Goal: Information Seeking & Learning: Learn about a topic

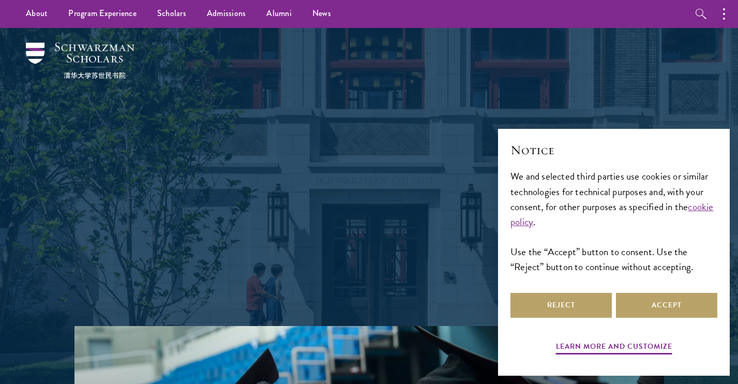
scroll to position [1, 0]
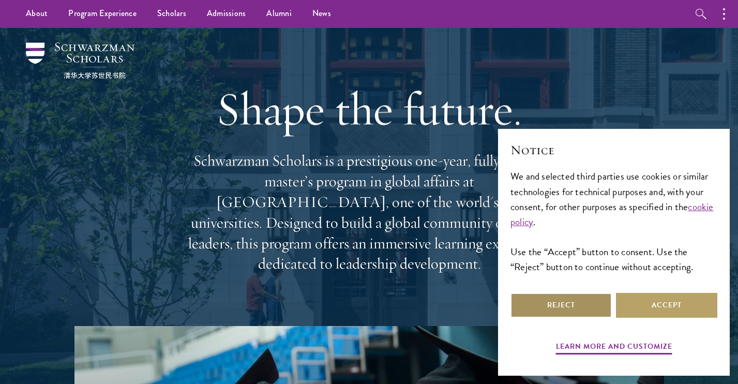
click at [566, 306] on button "Reject" at bounding box center [560, 305] width 101 height 25
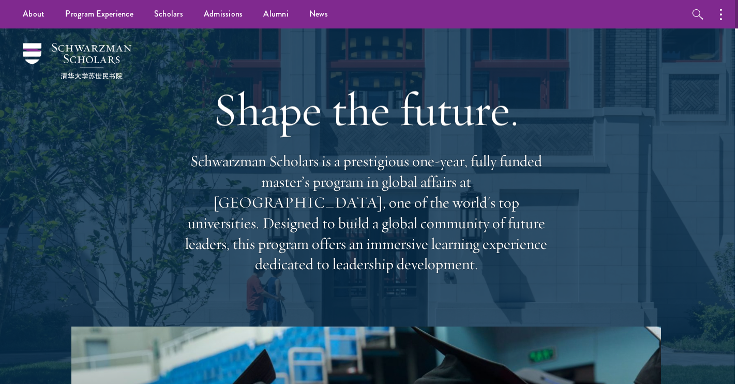
scroll to position [0, 3]
click at [366, 166] on p "Schwarzman Scholars is a prestigious one-year, fully funded master’s program in…" at bounding box center [366, 213] width 372 height 124
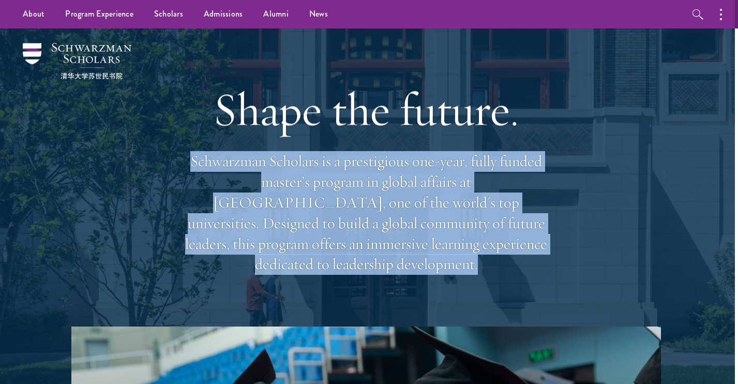
click at [366, 166] on p "Schwarzman Scholars is a prestigious one-year, fully funded master’s program in…" at bounding box center [366, 213] width 372 height 124
click at [310, 198] on p "Schwarzman Scholars is a prestigious one-year, fully funded master’s program in…" at bounding box center [366, 213] width 372 height 124
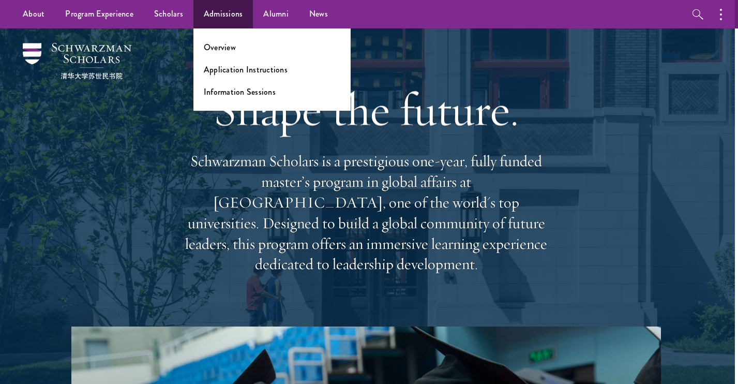
click at [217, 22] on link "Admissions" at bounding box center [223, 14] width 60 height 28
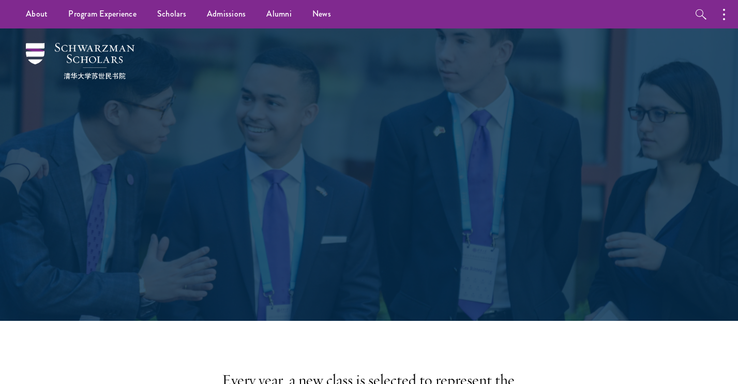
click at [218, 76] on div "Admissions Join the world's next generation of leaders." at bounding box center [369, 174] width 357 height 206
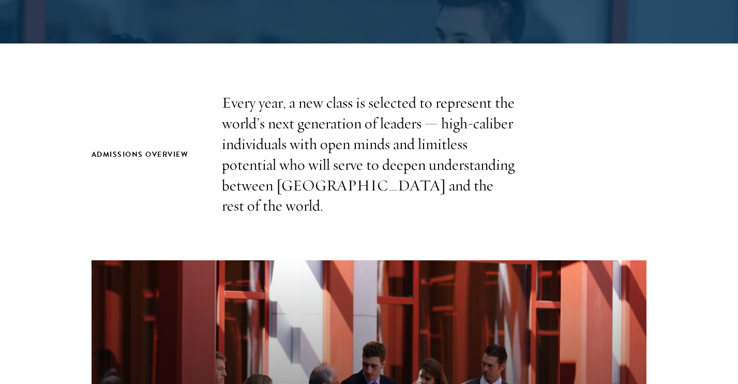
scroll to position [298, 0]
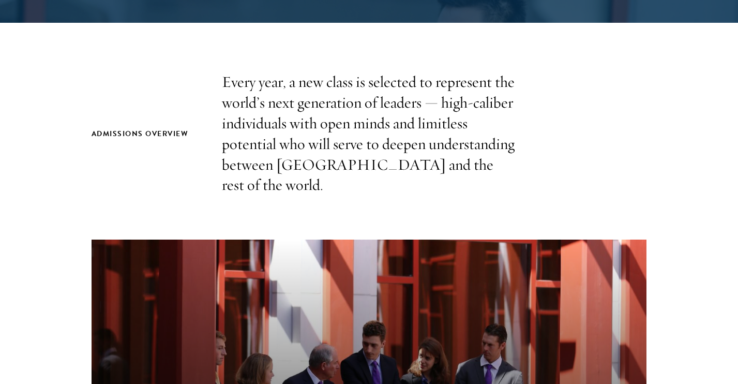
click at [218, 76] on div "Admissions Overview Every year, a new class is selected to represent the world’…" at bounding box center [369, 134] width 555 height 124
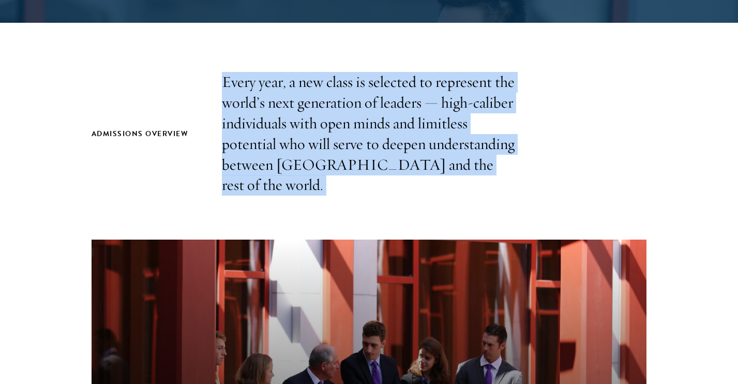
click at [218, 76] on div "Admissions Overview Every year, a new class is selected to represent the world’…" at bounding box center [369, 134] width 555 height 124
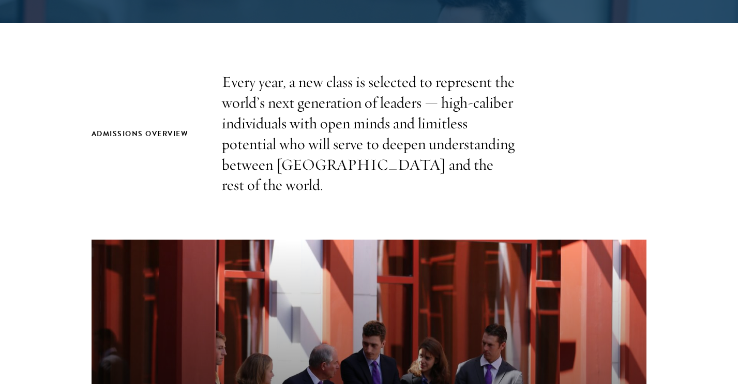
click at [218, 76] on div "Admissions Overview Every year, a new class is selected to represent the world’…" at bounding box center [369, 134] width 555 height 124
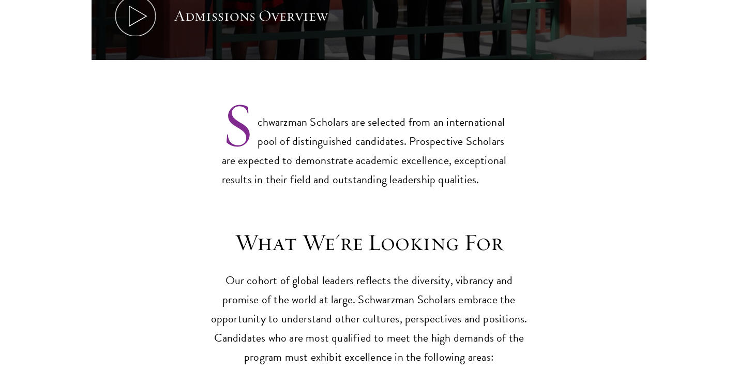
scroll to position [807, 0]
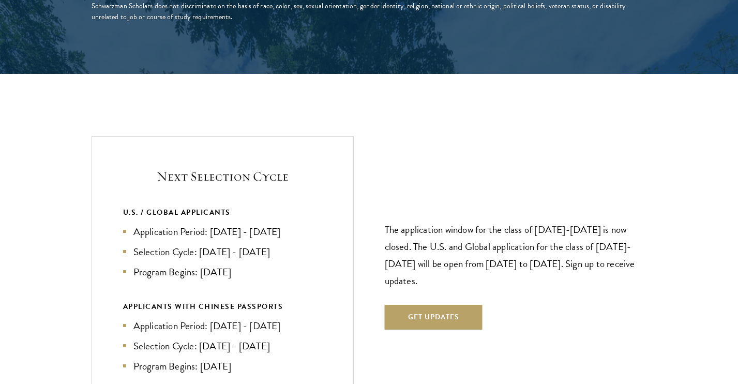
scroll to position [2136, 0]
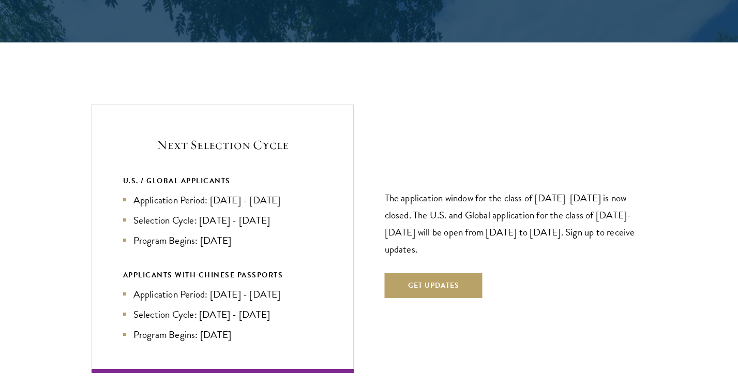
click at [224, 192] on li "Application Period: Apr 2026 - Sep 2026" at bounding box center [222, 199] width 199 height 15
click at [215, 233] on li "Program Begins: Aug 2027" at bounding box center [222, 240] width 199 height 15
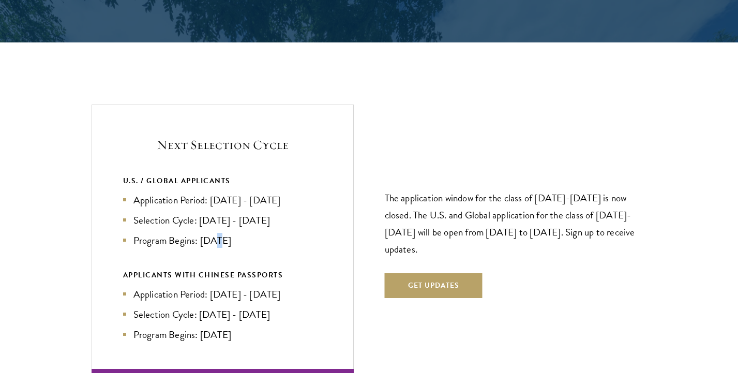
click at [215, 233] on li "Program Begins: Aug 2027" at bounding box center [222, 240] width 199 height 15
click at [244, 192] on li "Application Period: Apr 2026 - Sep 2026" at bounding box center [222, 199] width 199 height 15
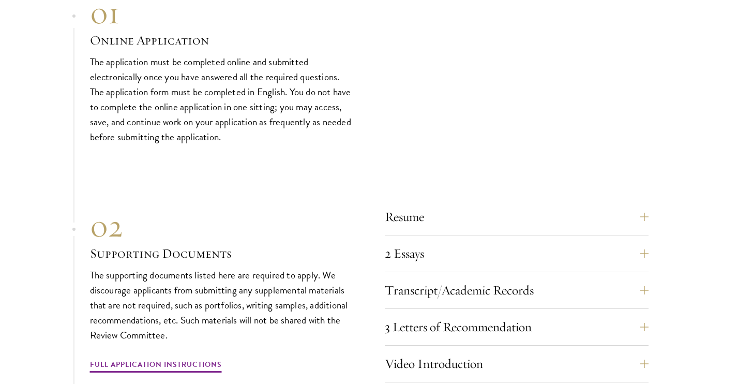
scroll to position [3115, 0]
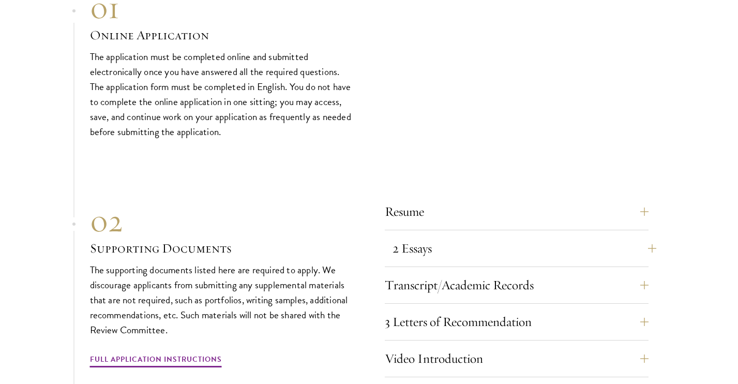
click at [439, 236] on button "2 Essays" at bounding box center [525, 248] width 264 height 25
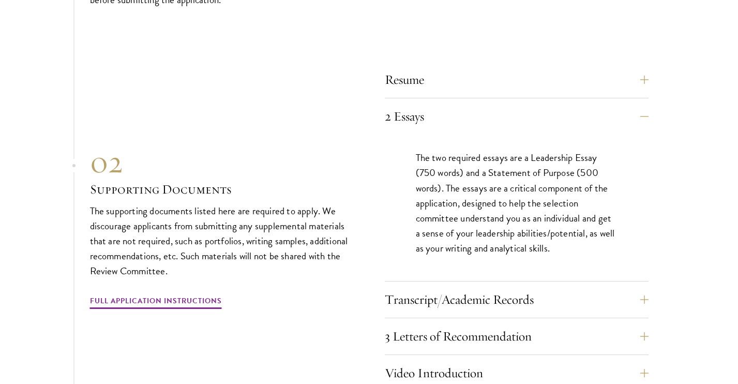
scroll to position [3247, 0]
click at [436, 286] on button "Transcript/Academic Records" at bounding box center [525, 298] width 264 height 25
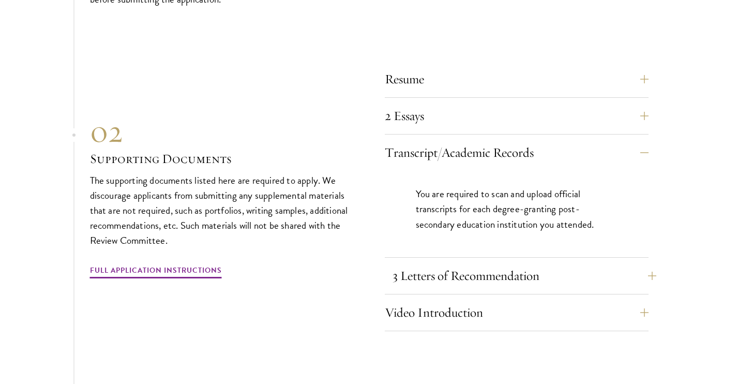
click at [436, 263] on button "3 Letters of Recommendation" at bounding box center [525, 275] width 264 height 25
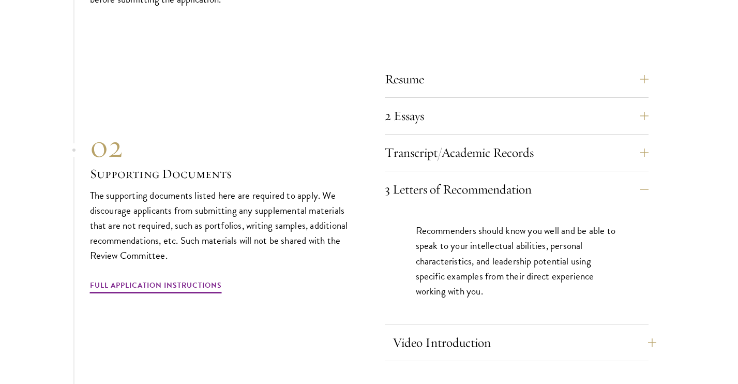
click at [430, 330] on button "Video Introduction" at bounding box center [525, 342] width 264 height 25
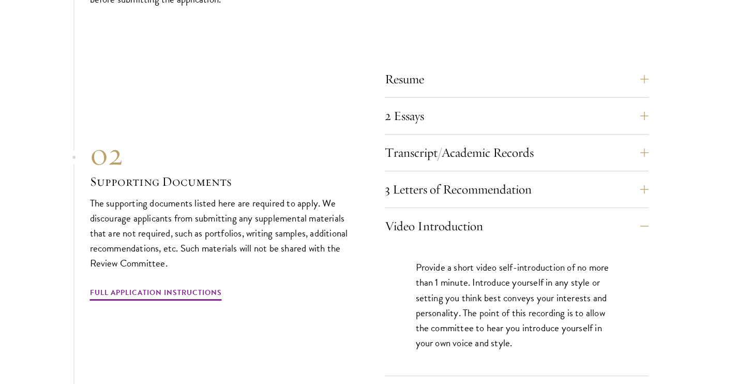
click at [450, 67] on div "Resume A current version of your resume or CV (maximum 2 pages)." at bounding box center [517, 82] width 264 height 31
click at [397, 67] on button "Resume" at bounding box center [525, 79] width 264 height 25
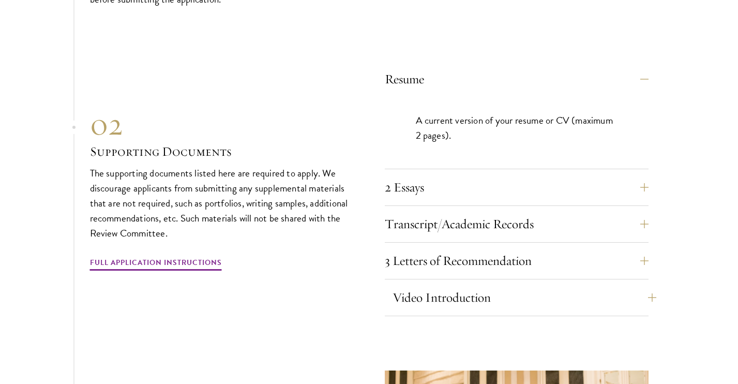
click at [427, 285] on button "Video Introduction" at bounding box center [525, 297] width 264 height 25
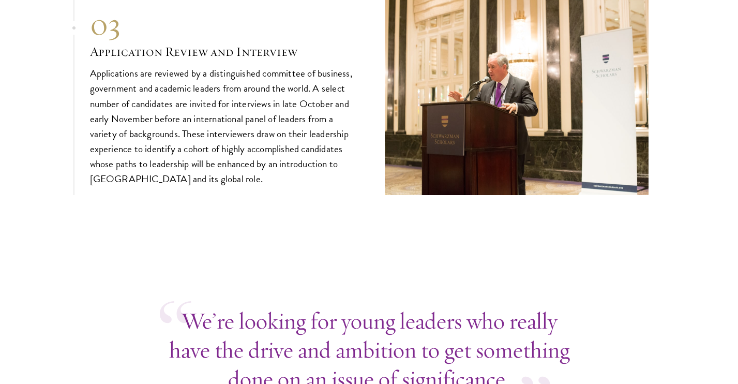
scroll to position [3756, 0]
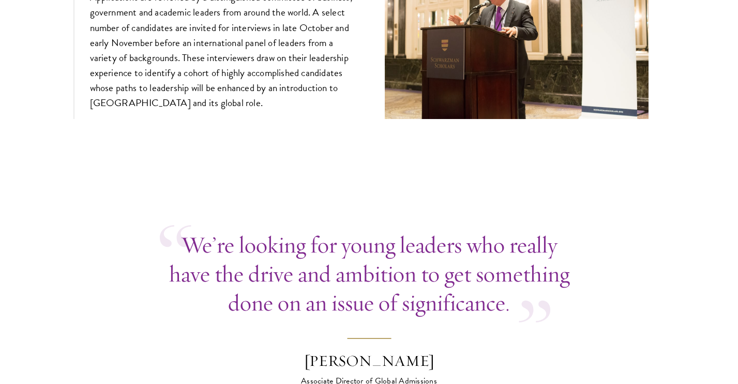
click at [428, 260] on p "We’re looking for young leaders who really have the drive and ambition to get s…" at bounding box center [369, 273] width 419 height 87
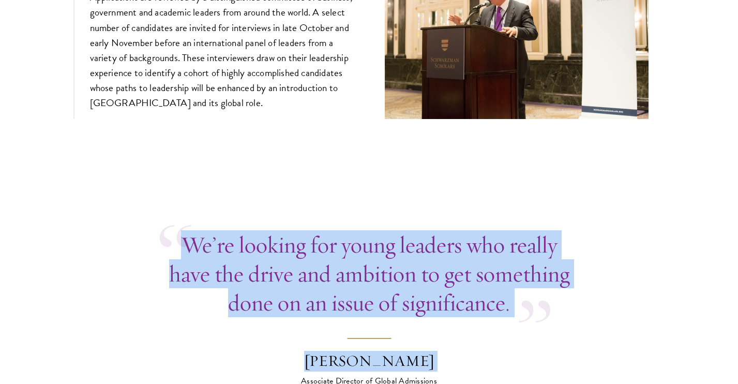
drag, startPoint x: 428, startPoint y: 260, endPoint x: 421, endPoint y: 320, distance: 60.4
click at [422, 321] on blockquote "We’re looking for young leaders who really have the drive and ambition to get s…" at bounding box center [369, 308] width 419 height 157
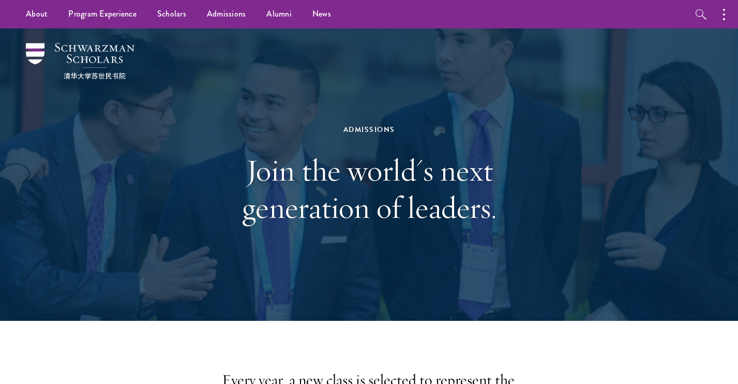
scroll to position [0, 0]
click at [328, 239] on div "Admissions Join the world's next generation of leaders." at bounding box center [369, 174] width 357 height 206
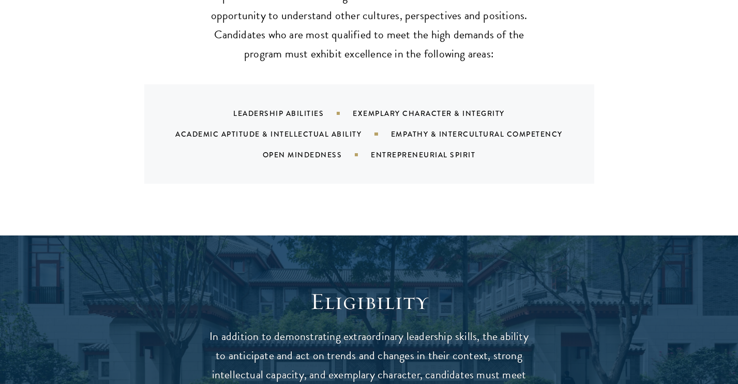
scroll to position [1122, 0]
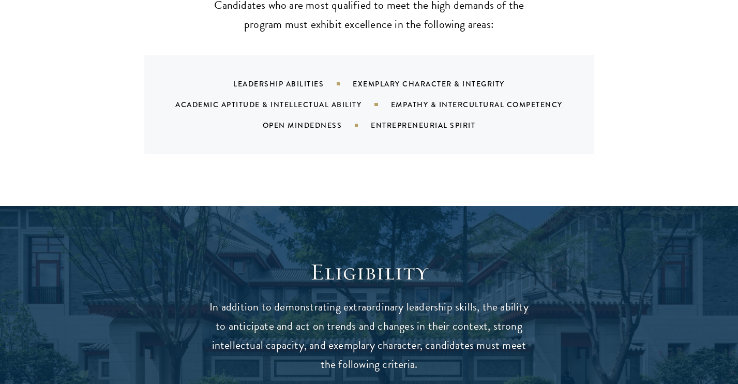
click at [454, 73] on div "Leadership Abilities Exemplary Character & Integrity Academic Aptitude & Intell…" at bounding box center [382, 104] width 425 height 62
click at [449, 55] on div "Leadership Abilities Exemplary Character & Integrity Academic Aptitude & Intell…" at bounding box center [369, 104] width 450 height 99
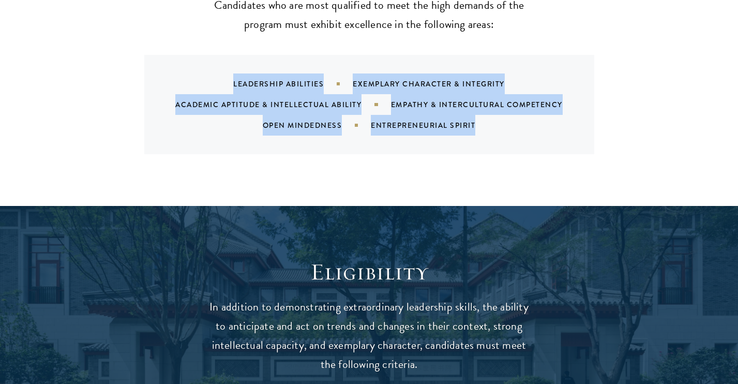
click at [449, 55] on div "Leadership Abilities Exemplary Character & Integrity Academic Aptitude & Intell…" at bounding box center [369, 104] width 450 height 99
click at [435, 104] on div "Leadership Abilities Exemplary Character & Integrity Academic Aptitude & Intell…" at bounding box center [382, 104] width 425 height 62
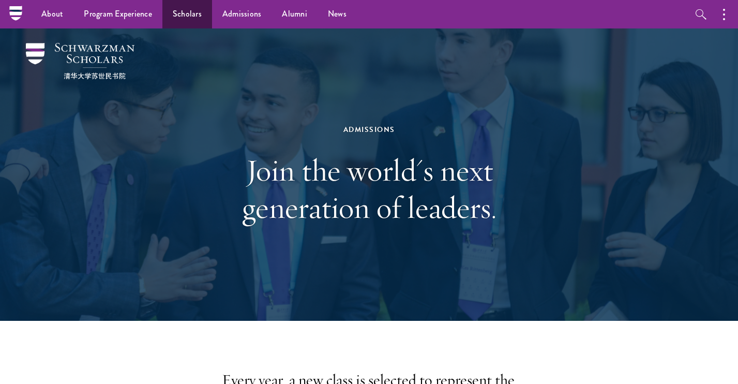
scroll to position [0, 0]
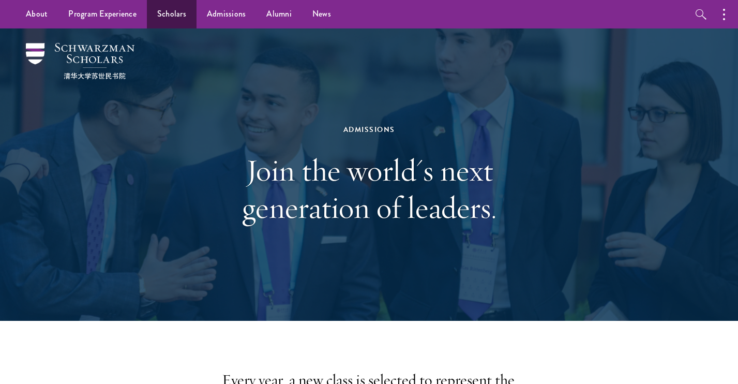
click at [168, 10] on link "Scholars" at bounding box center [172, 14] width 50 height 28
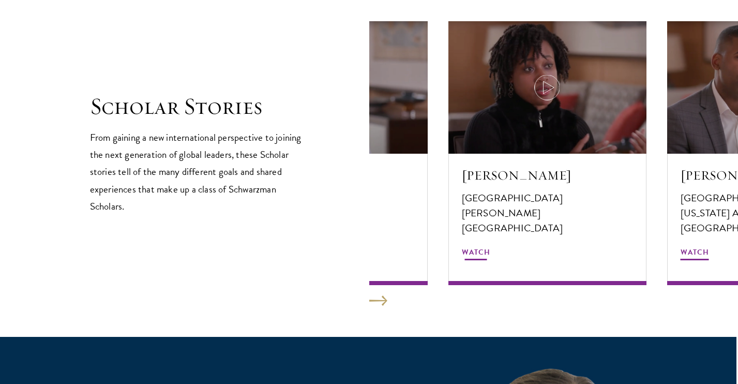
scroll to position [1774, 2]
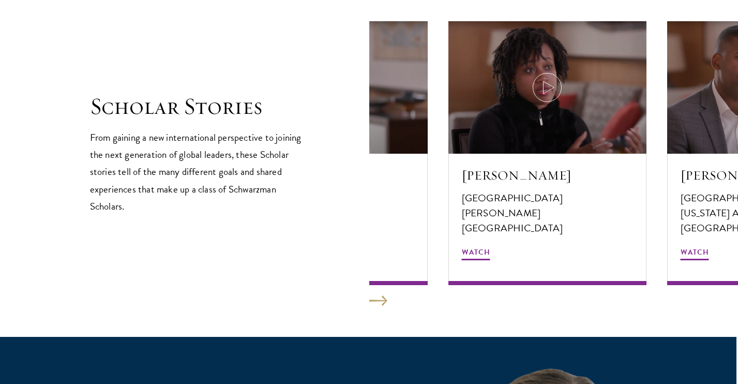
click at [371, 298] on button at bounding box center [378, 300] width 18 height 10
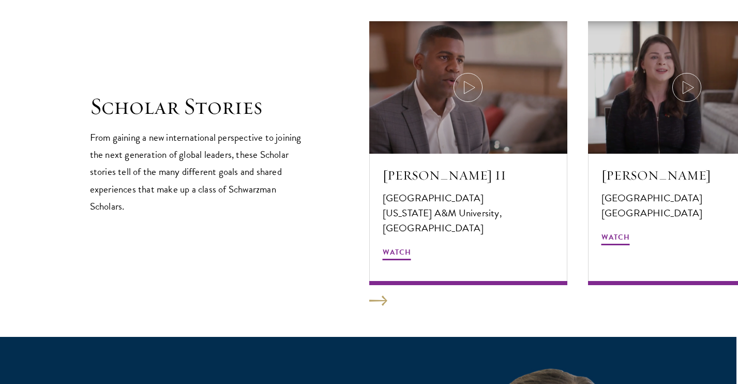
click at [371, 298] on button at bounding box center [378, 300] width 18 height 10
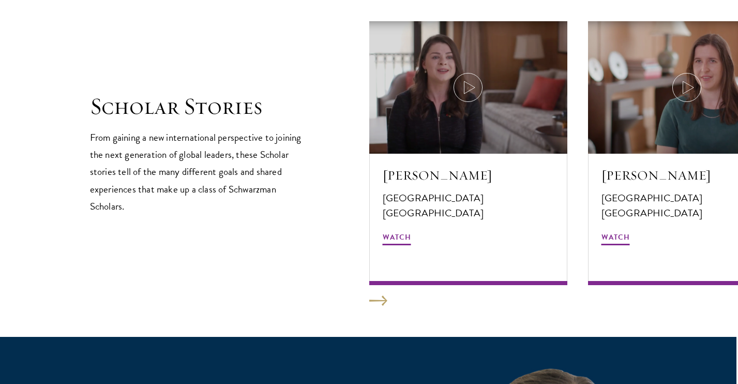
click at [371, 298] on button at bounding box center [378, 300] width 18 height 10
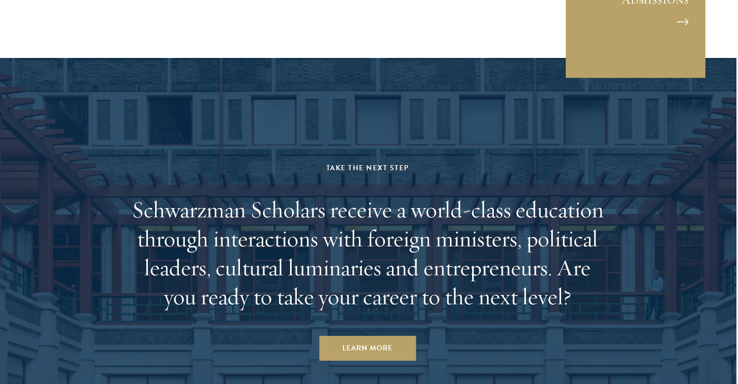
scroll to position [2940, 2]
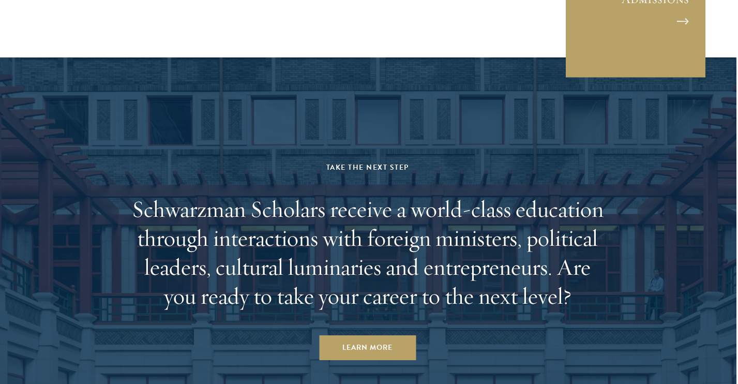
click at [294, 260] on h2 "Schwarzman Scholars receive a world-class education through interactions with f…" at bounding box center [367, 252] width 481 height 116
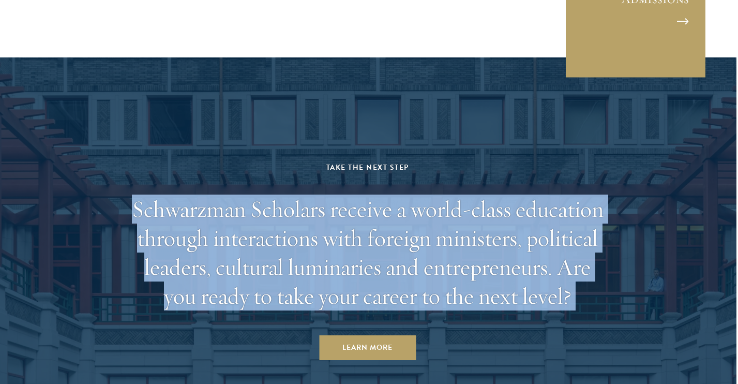
click at [294, 260] on h2 "Schwarzman Scholars receive a world-class education through interactions with f…" at bounding box center [367, 252] width 481 height 116
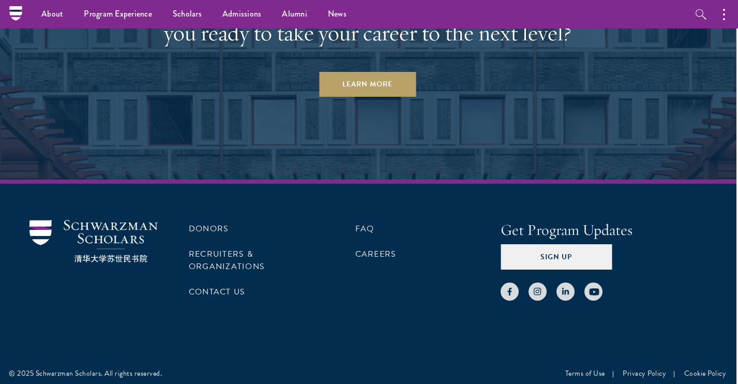
scroll to position [3203, 2]
click at [541, 283] on link at bounding box center [538, 292] width 18 height 18
